Goal: Check status: Check status

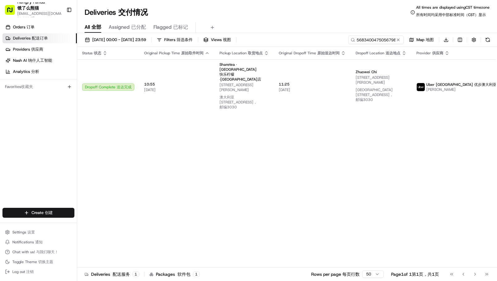
click at [398, 40] on button at bounding box center [398, 40] width 6 height 6
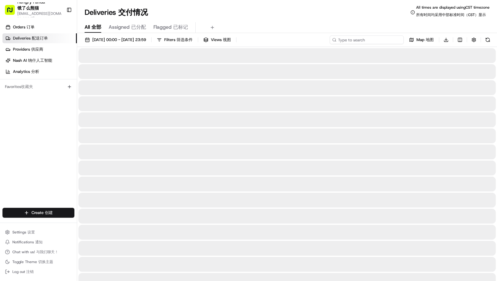
click at [366, 38] on input at bounding box center [367, 39] width 74 height 9
paste input "557647346555471598965"
type input "557647346555471598965"
click at [335, 40] on div "[DATE] 00:00 - [DATE] 23:59 Filters Filters 筛选条件 Views Views 视图 557647346555471…" at bounding box center [287, 40] width 420 height 11
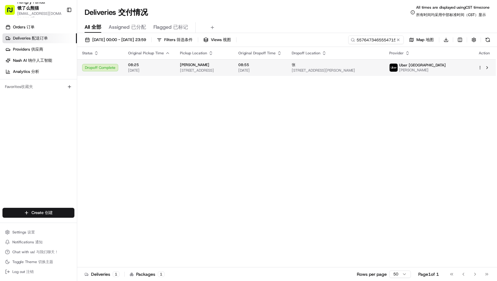
click at [282, 66] on span "08:55" at bounding box center [260, 64] width 44 height 5
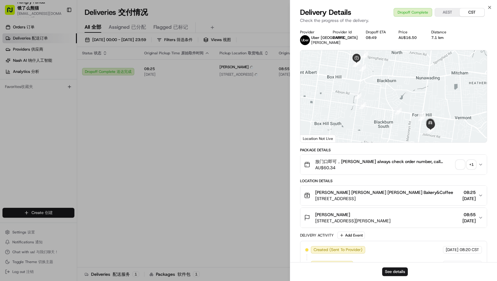
click at [460, 166] on span "button" at bounding box center [460, 164] width 9 height 9
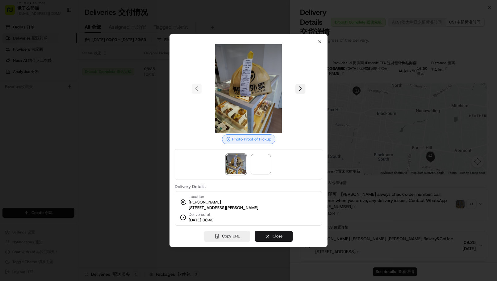
click at [302, 88] on button at bounding box center [300, 89] width 10 height 10
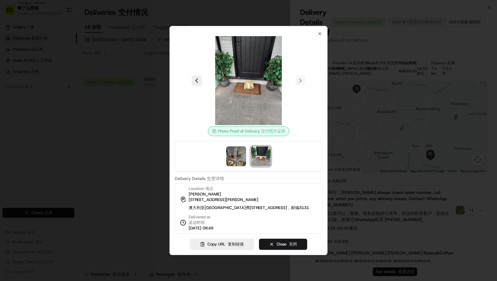
click at [38, 181] on div at bounding box center [248, 140] width 497 height 281
